Goal: Find specific page/section: Find specific page/section

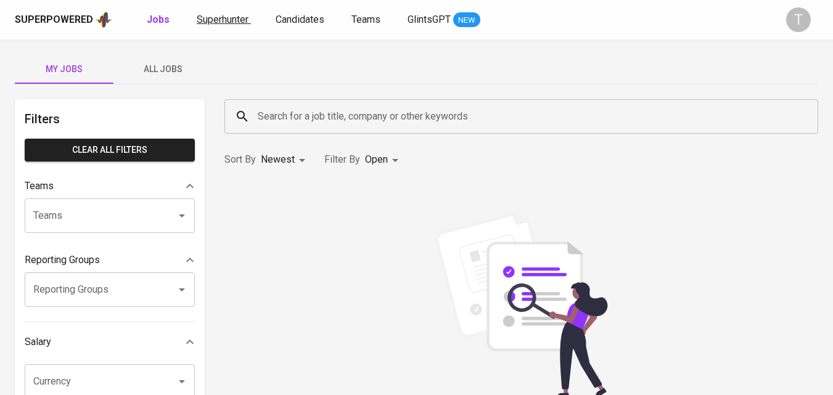
click at [216, 19] on span "Superhunter" at bounding box center [223, 20] width 52 height 12
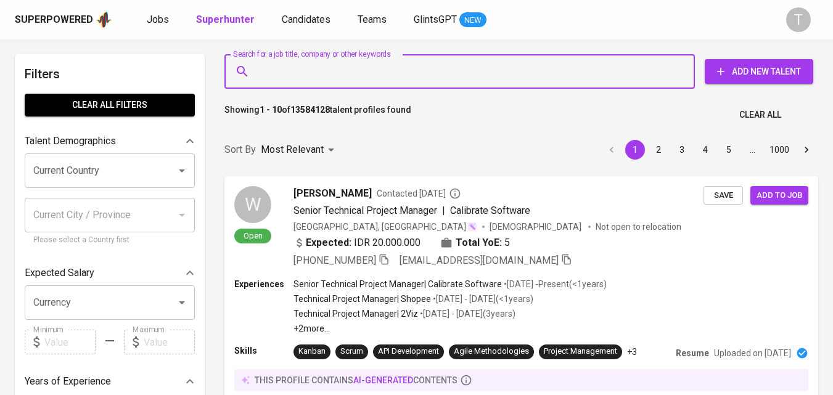
click at [348, 65] on input "Search for a job title, company or other keywords" at bounding box center [463, 71] width 416 height 23
paste input "RADIANCE ALFA MAS"
type input "RADIANCE ALFA MAS"
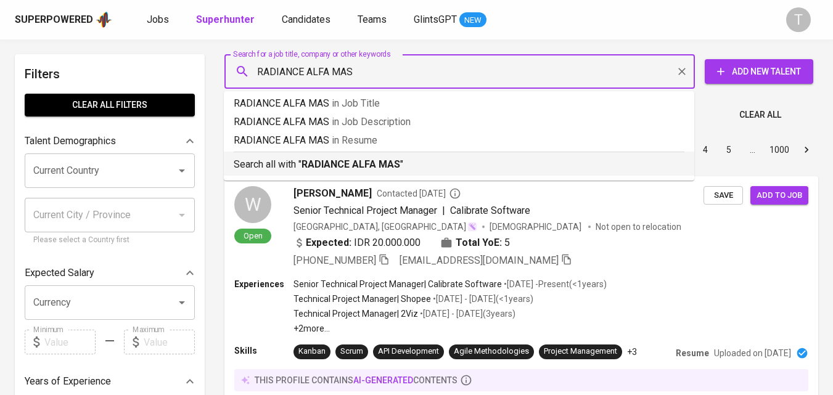
click at [396, 162] on b "RADIANCE ALFA MAS" at bounding box center [350, 164] width 99 height 12
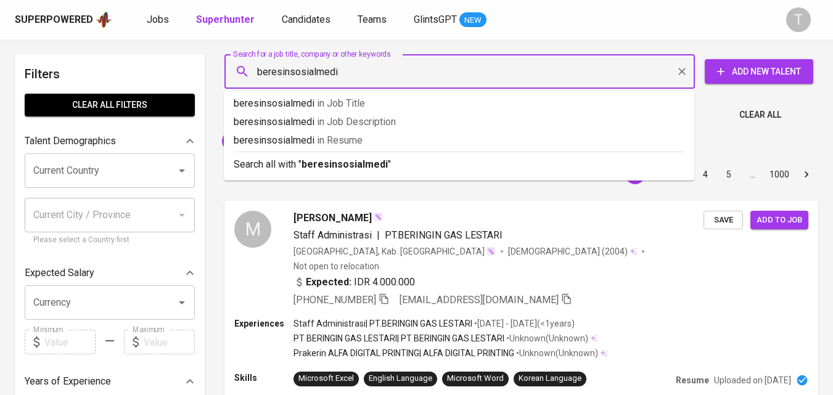
type input "beresinsosialmedia"
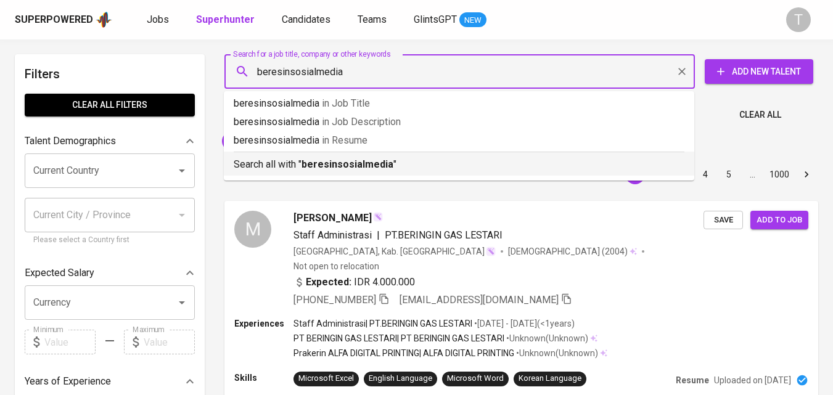
click at [462, 163] on p "Search all with " beresinsosialmedia "" at bounding box center [459, 164] width 451 height 15
click at [443, 165] on div "Sort By Most Relevant MOST_RELEVANT 1 2 3 4 5 … 1000" at bounding box center [521, 175] width 608 height 38
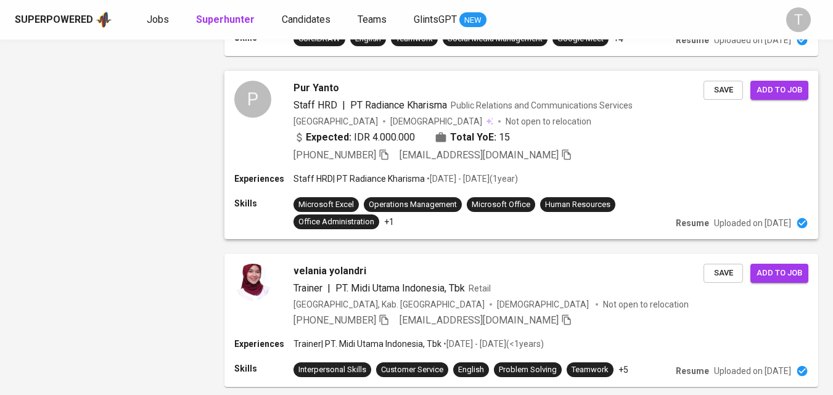
scroll to position [1939, 0]
